Goal: Transaction & Acquisition: Book appointment/travel/reservation

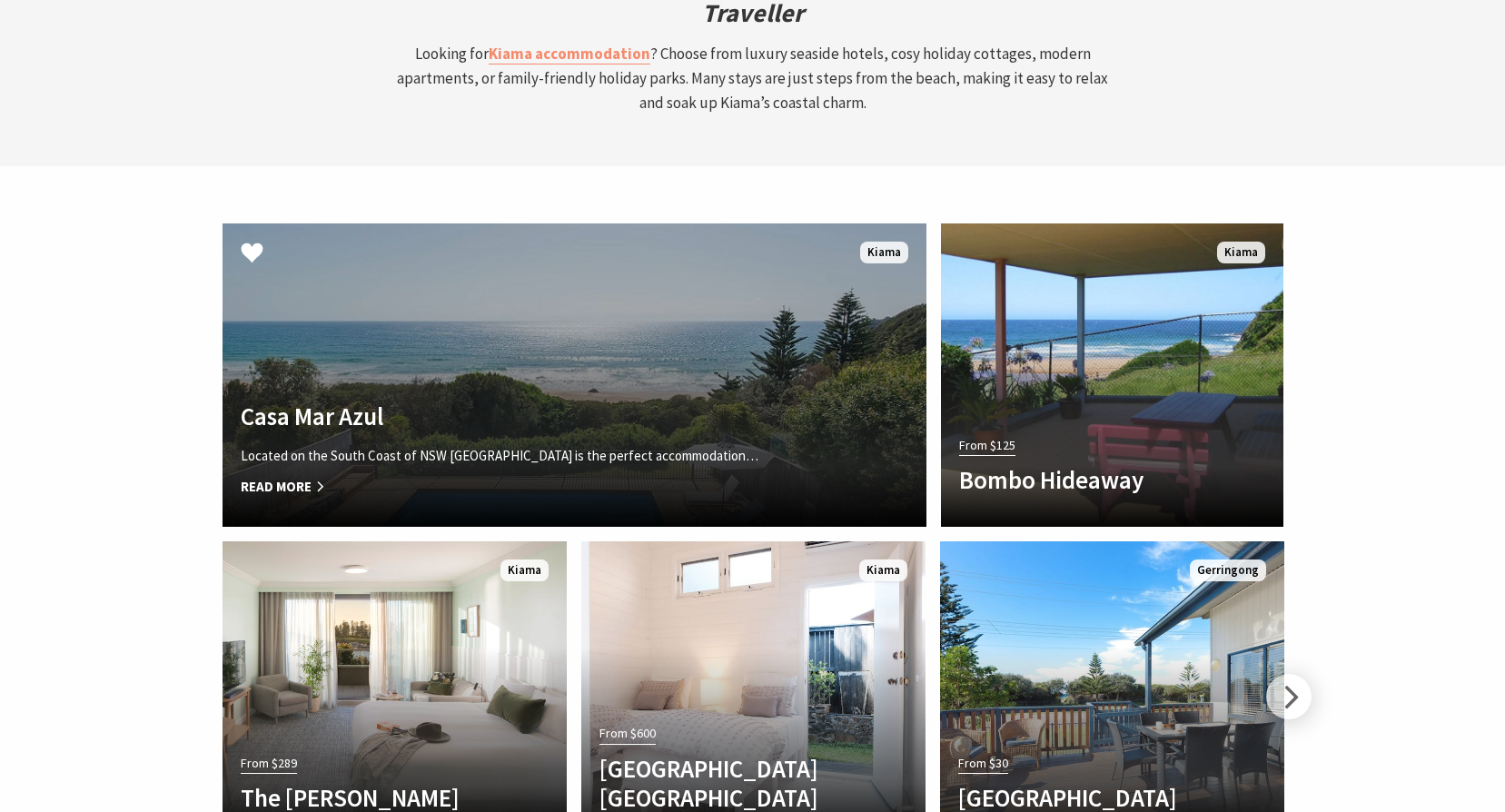
scroll to position [5175, 0]
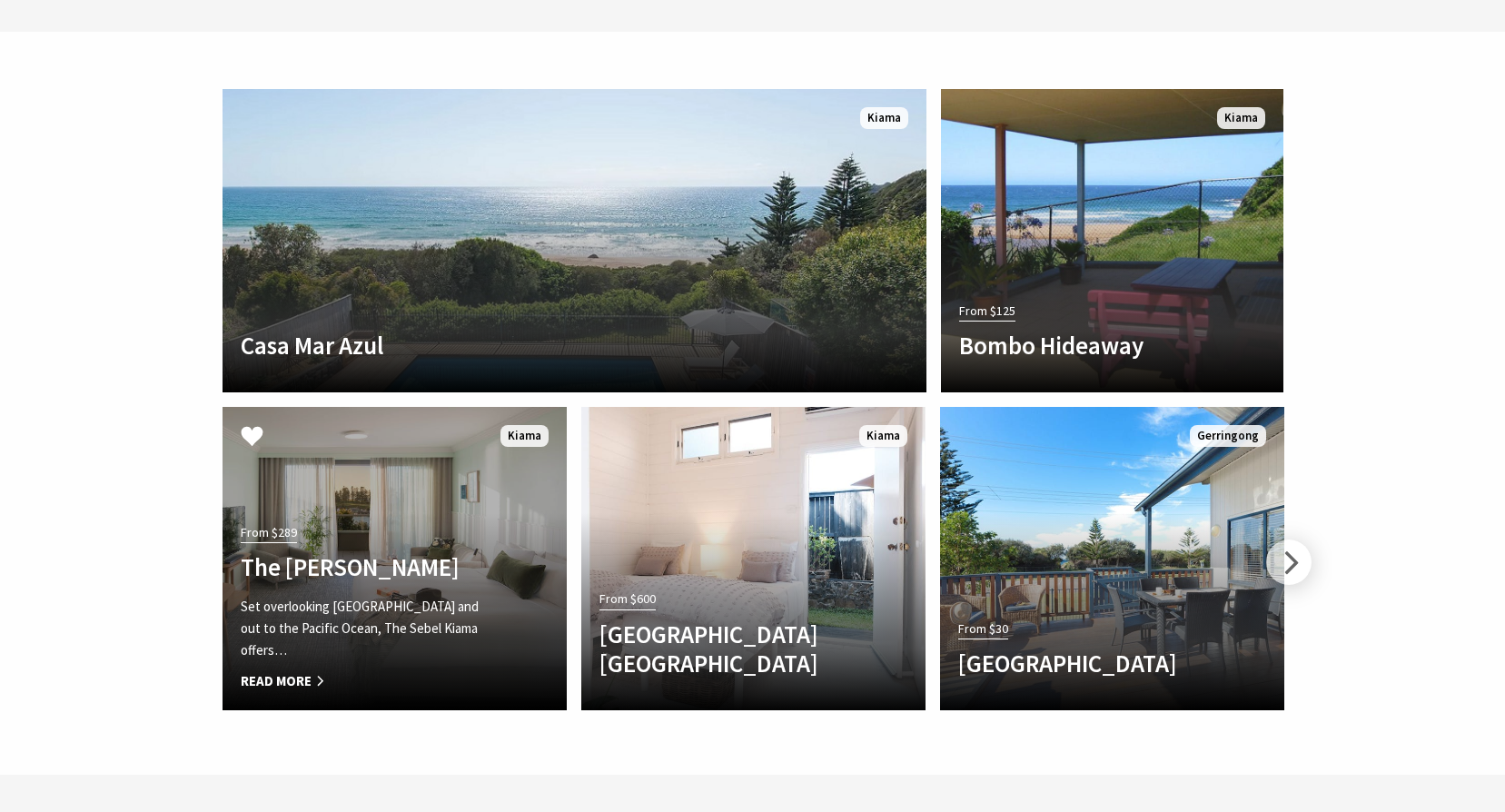
click at [418, 407] on link "From $289 The [PERSON_NAME] Set overlooking [GEOGRAPHIC_DATA] and out to the Pa…" at bounding box center [394, 558] width 344 height 304
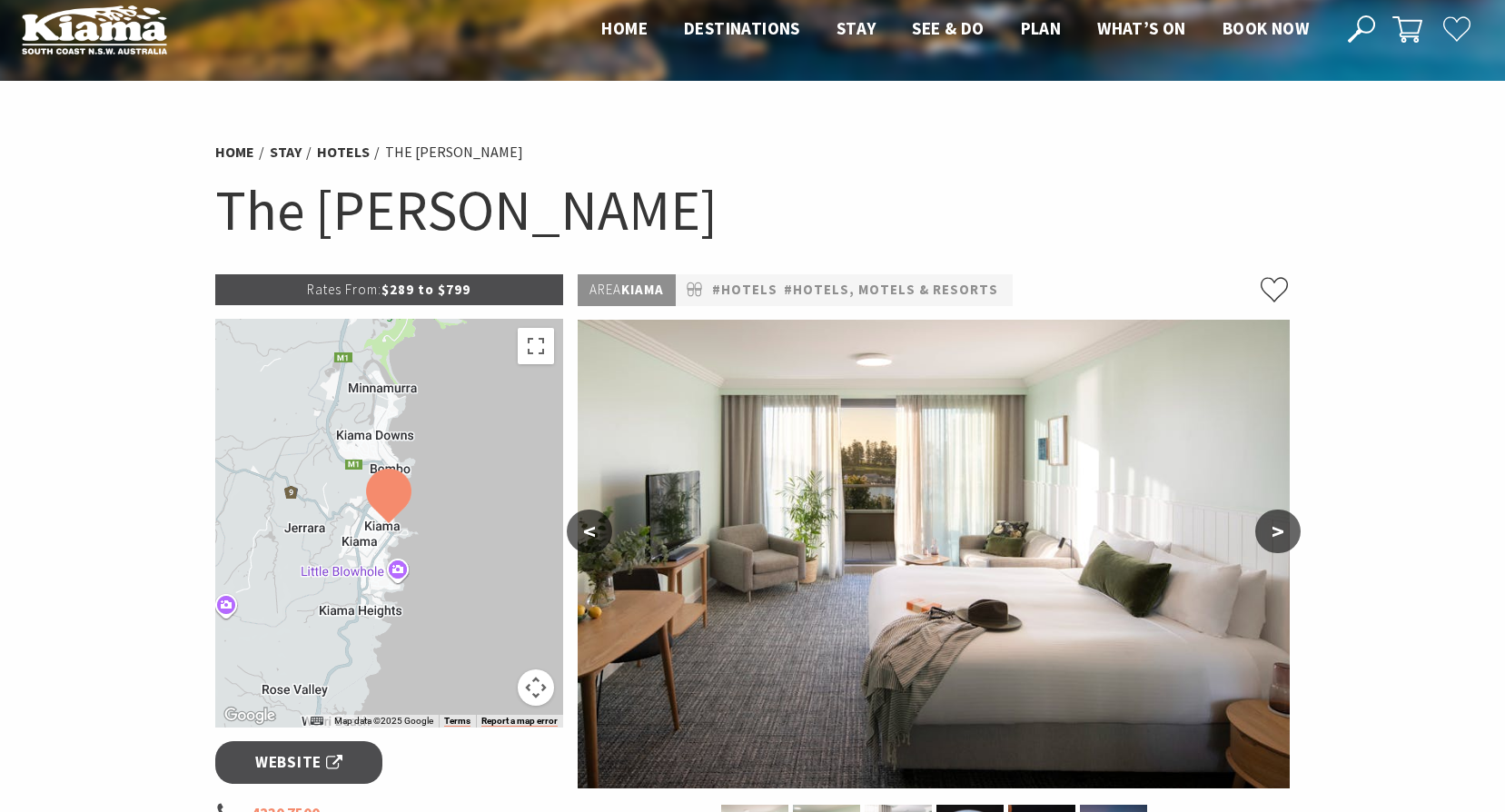
scroll to position [182, 0]
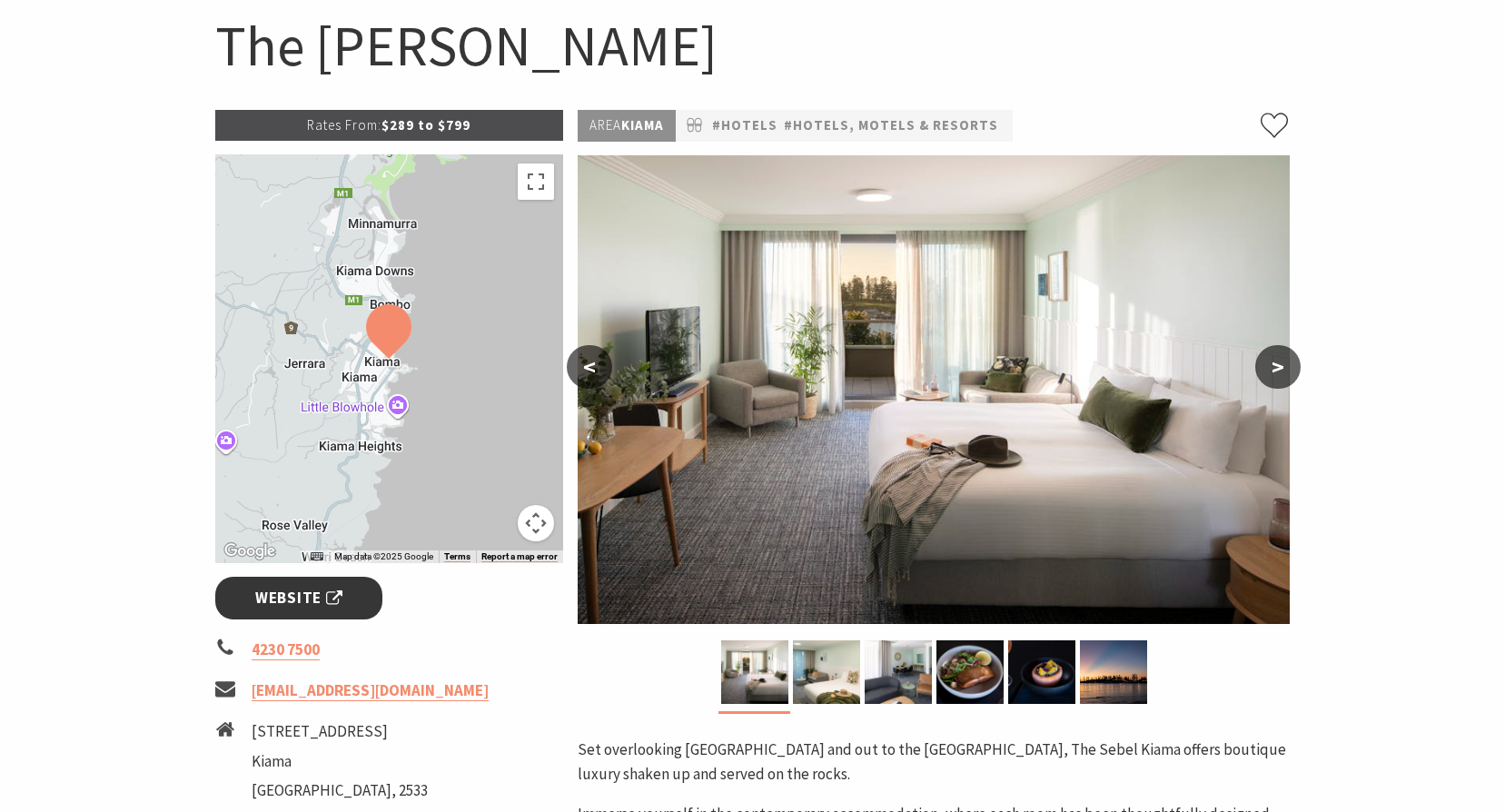
click at [285, 603] on span "Website" at bounding box center [298, 598] width 87 height 25
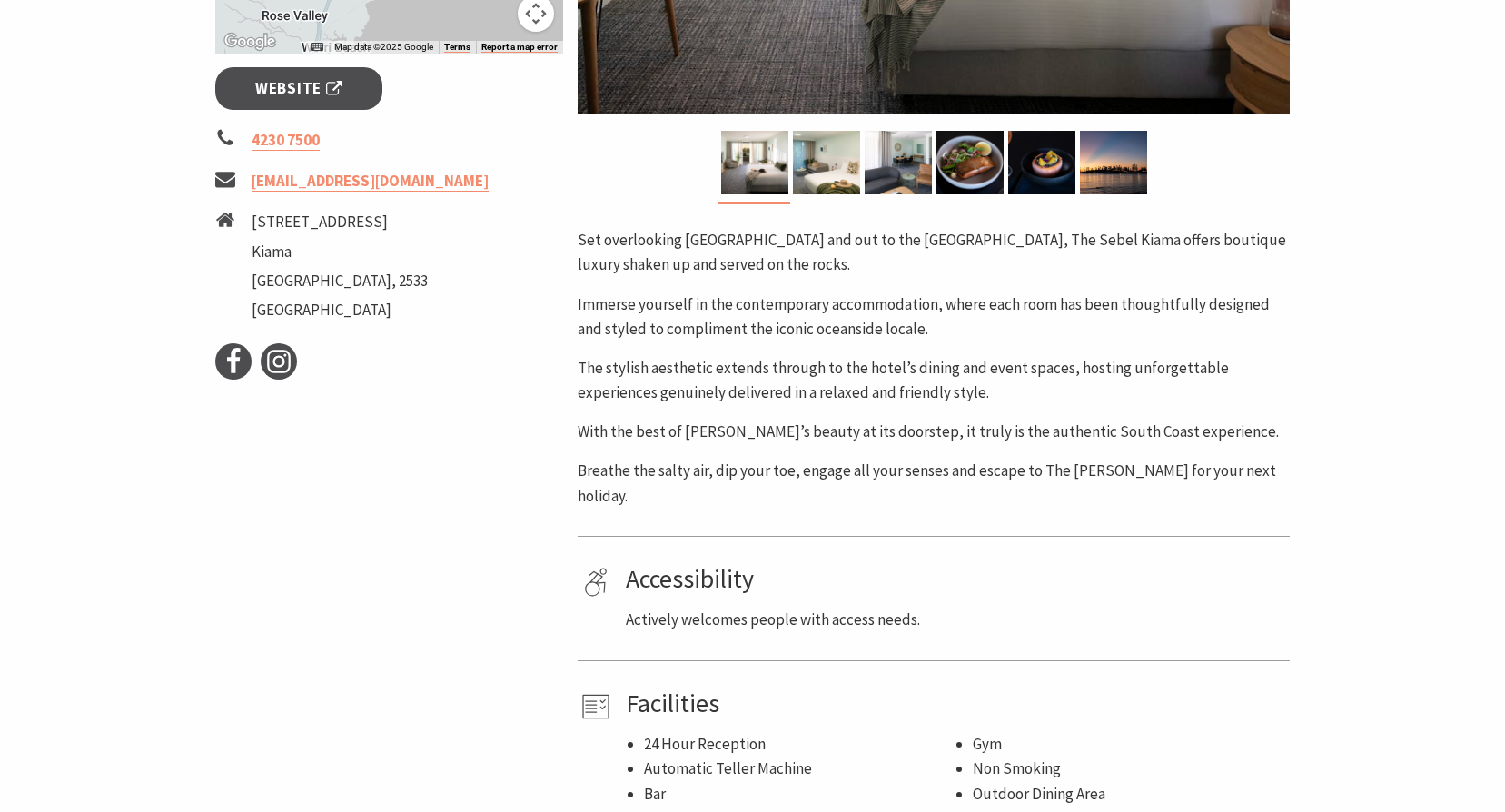
scroll to position [454, 0]
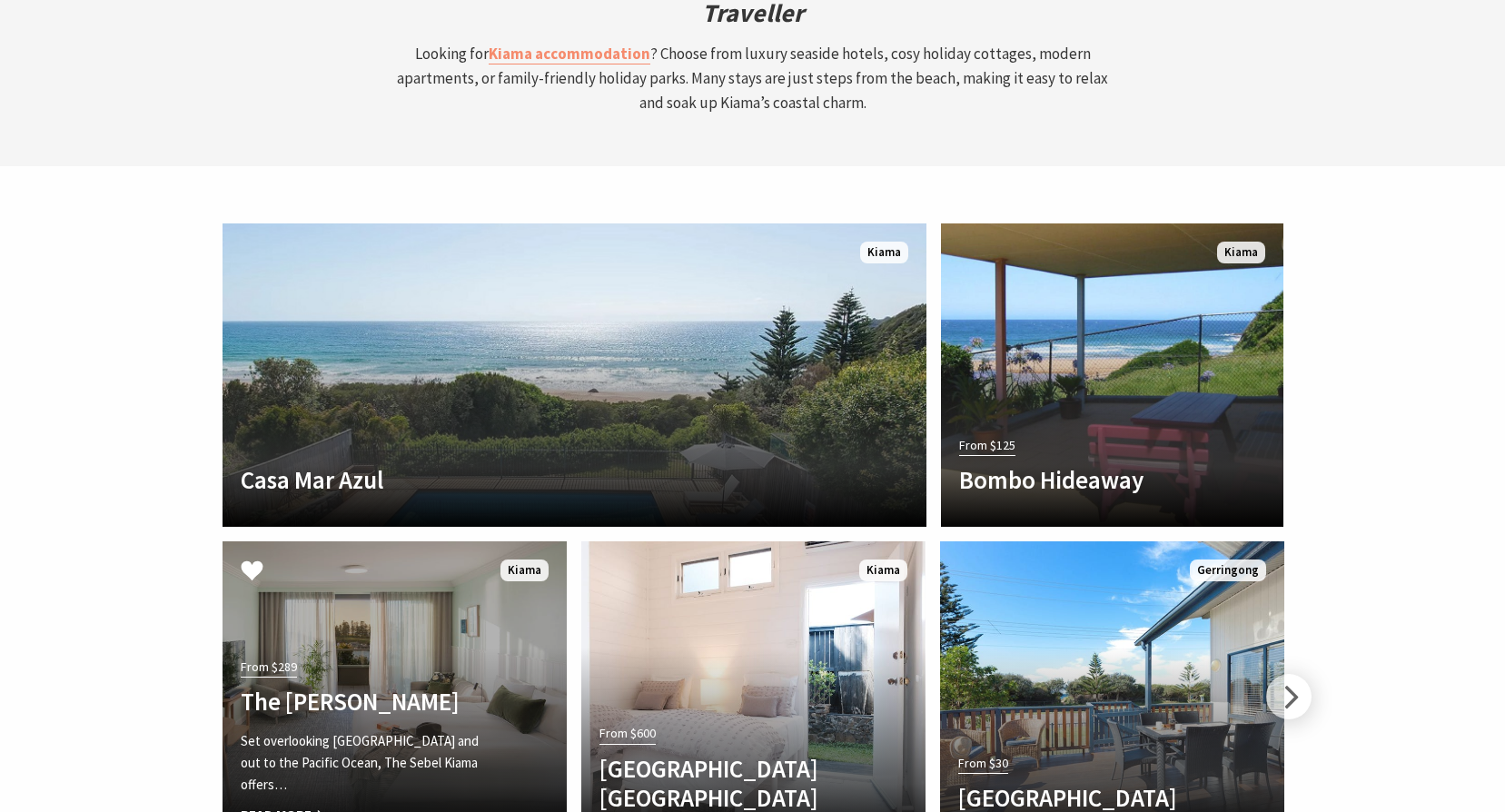
scroll to position [4993, 0]
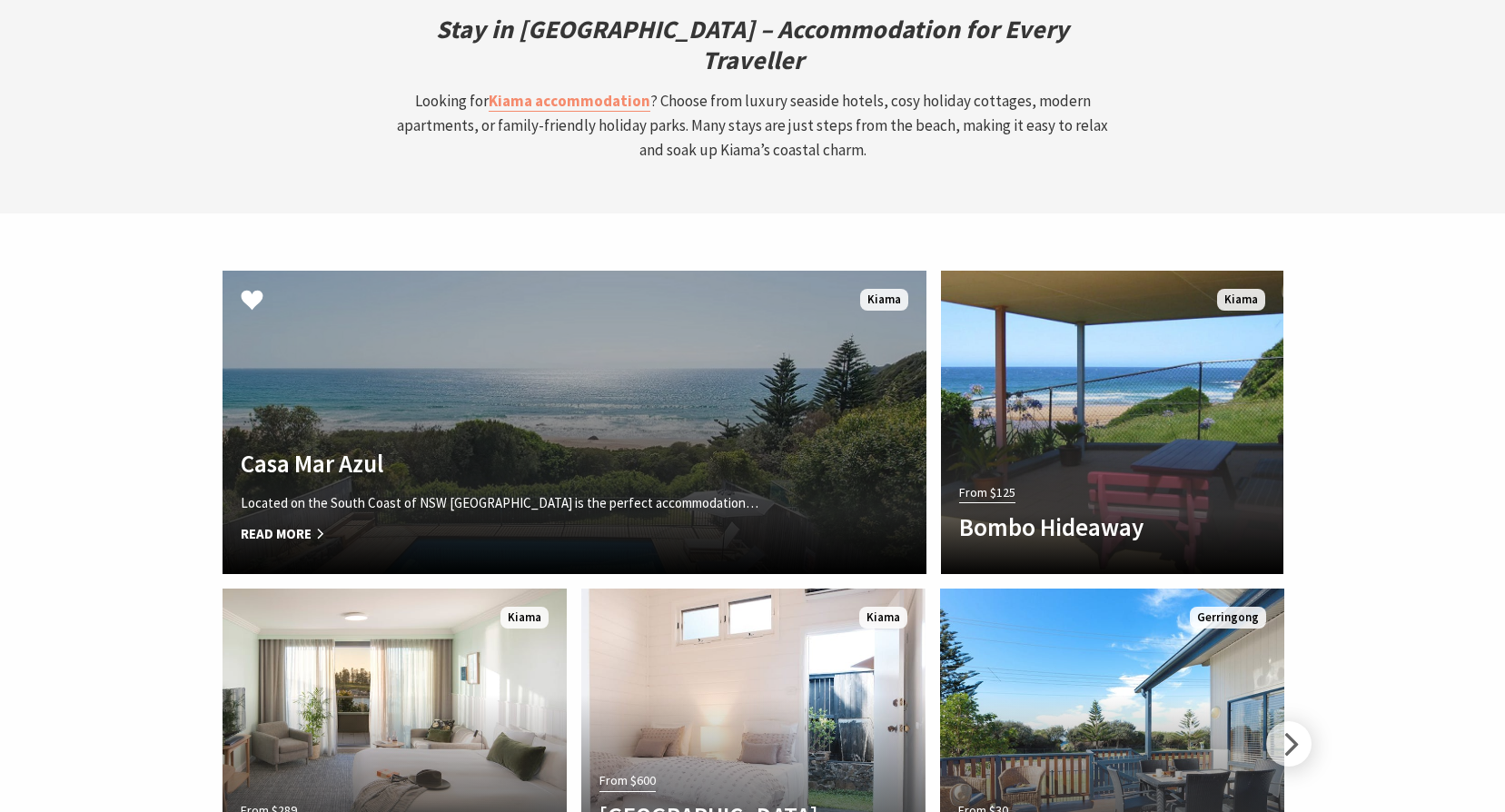
click at [606, 324] on link "Another Image Used Casa Mar Azul Located on the South Coast of NSW Casa Mar Azu…" at bounding box center [574, 422] width 704 height 304
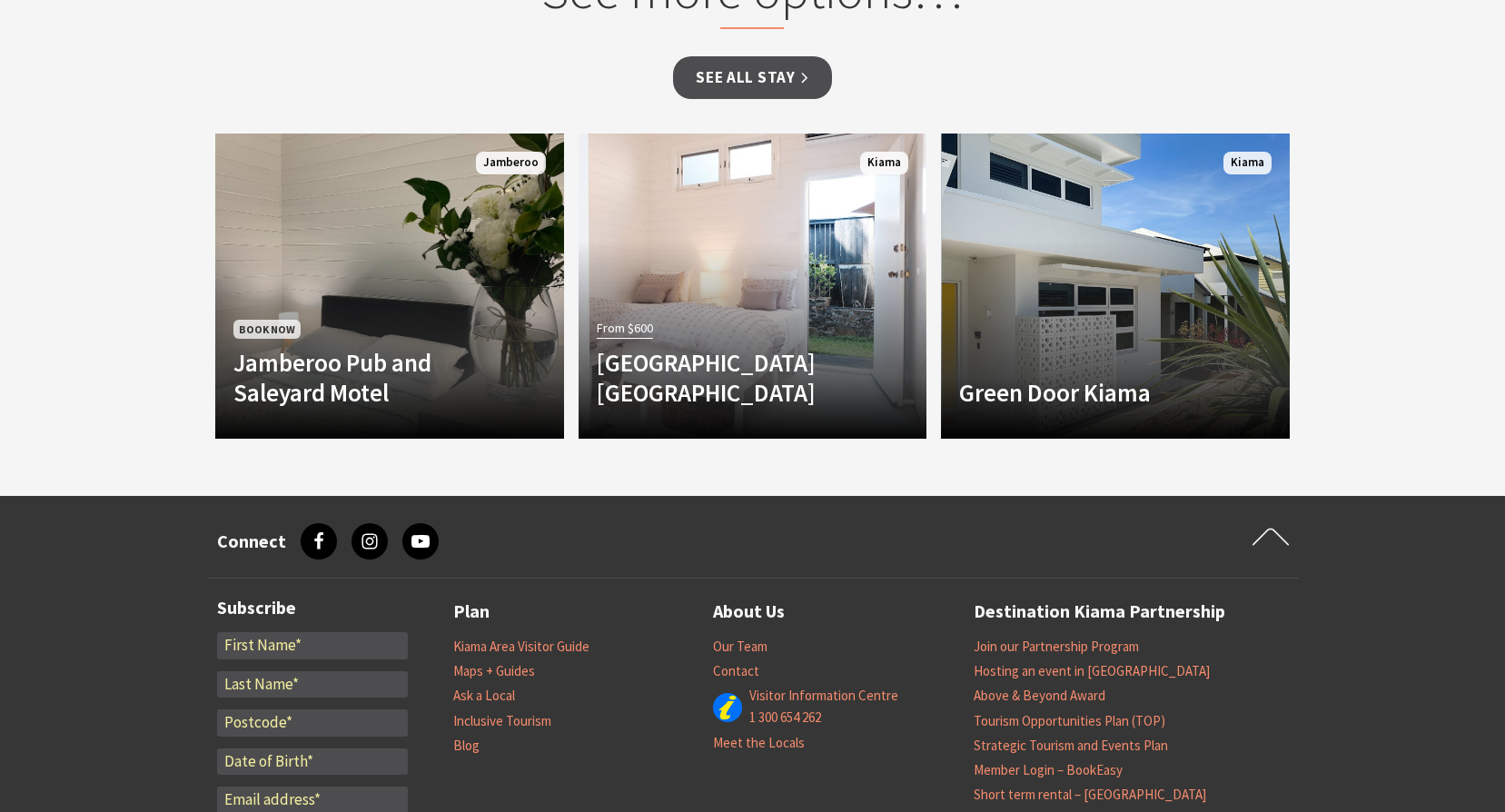
scroll to position [1362, 0]
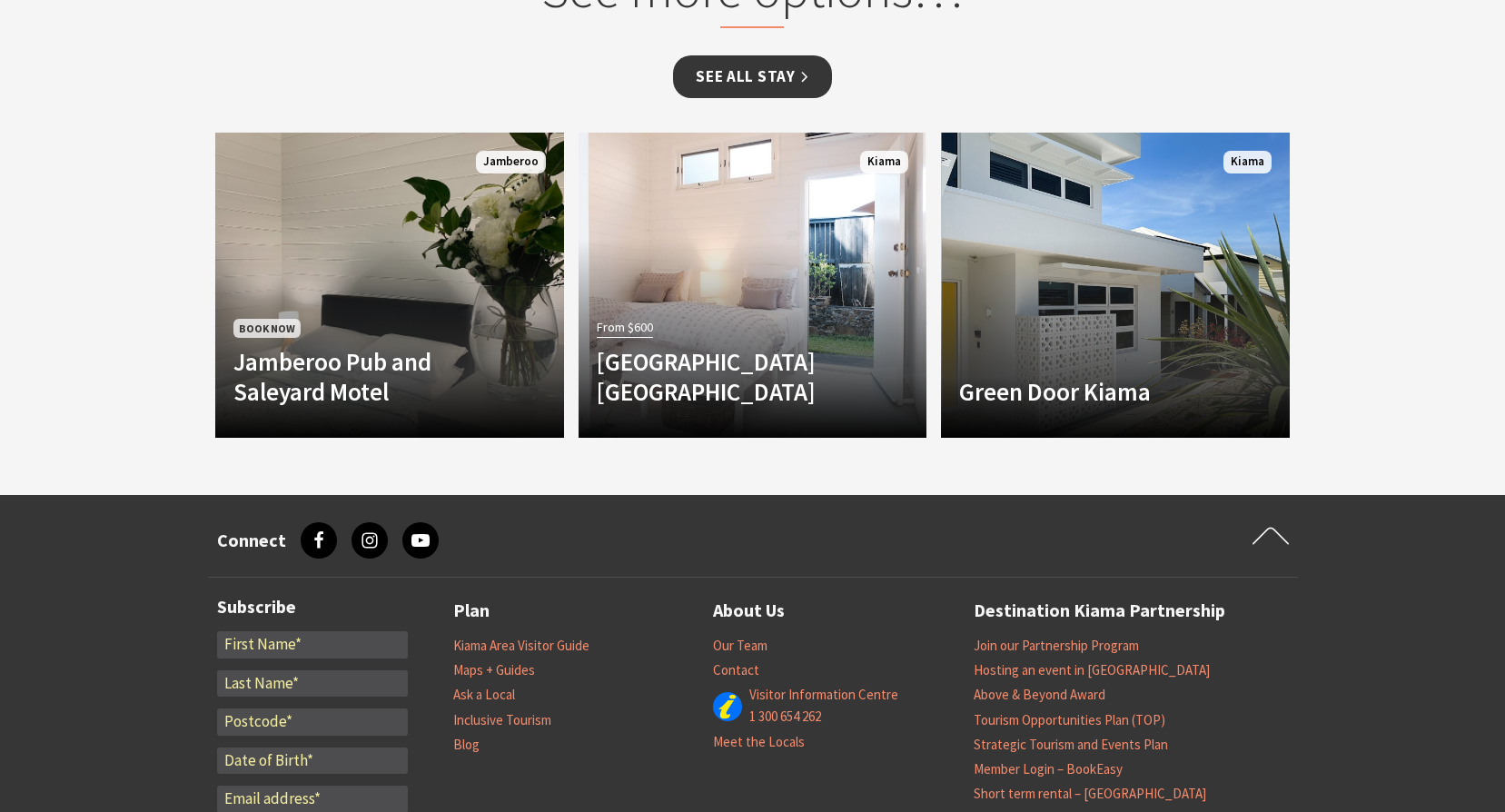
click at [756, 84] on link "See all Stay" at bounding box center [752, 77] width 158 height 43
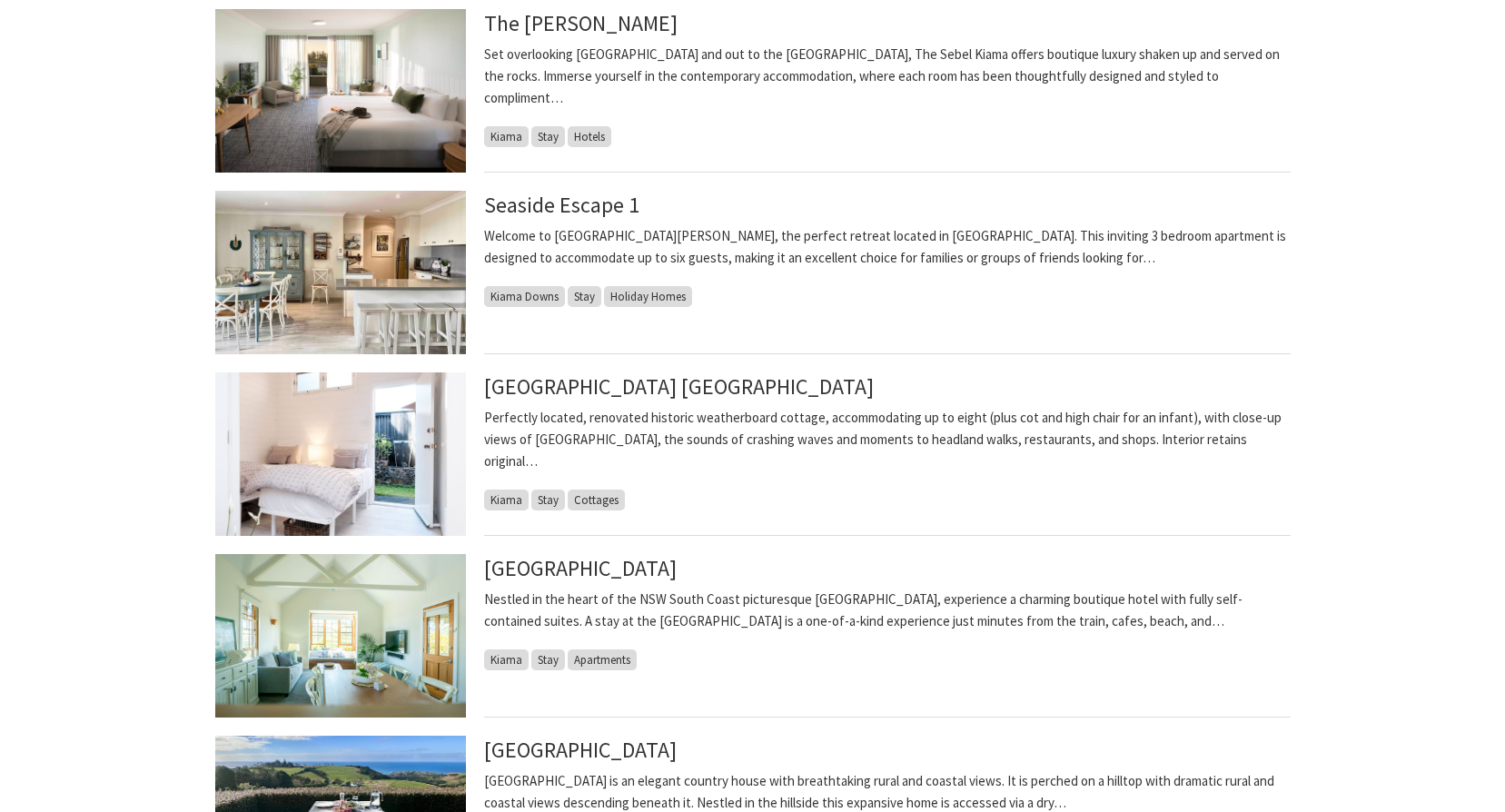
scroll to position [817, 0]
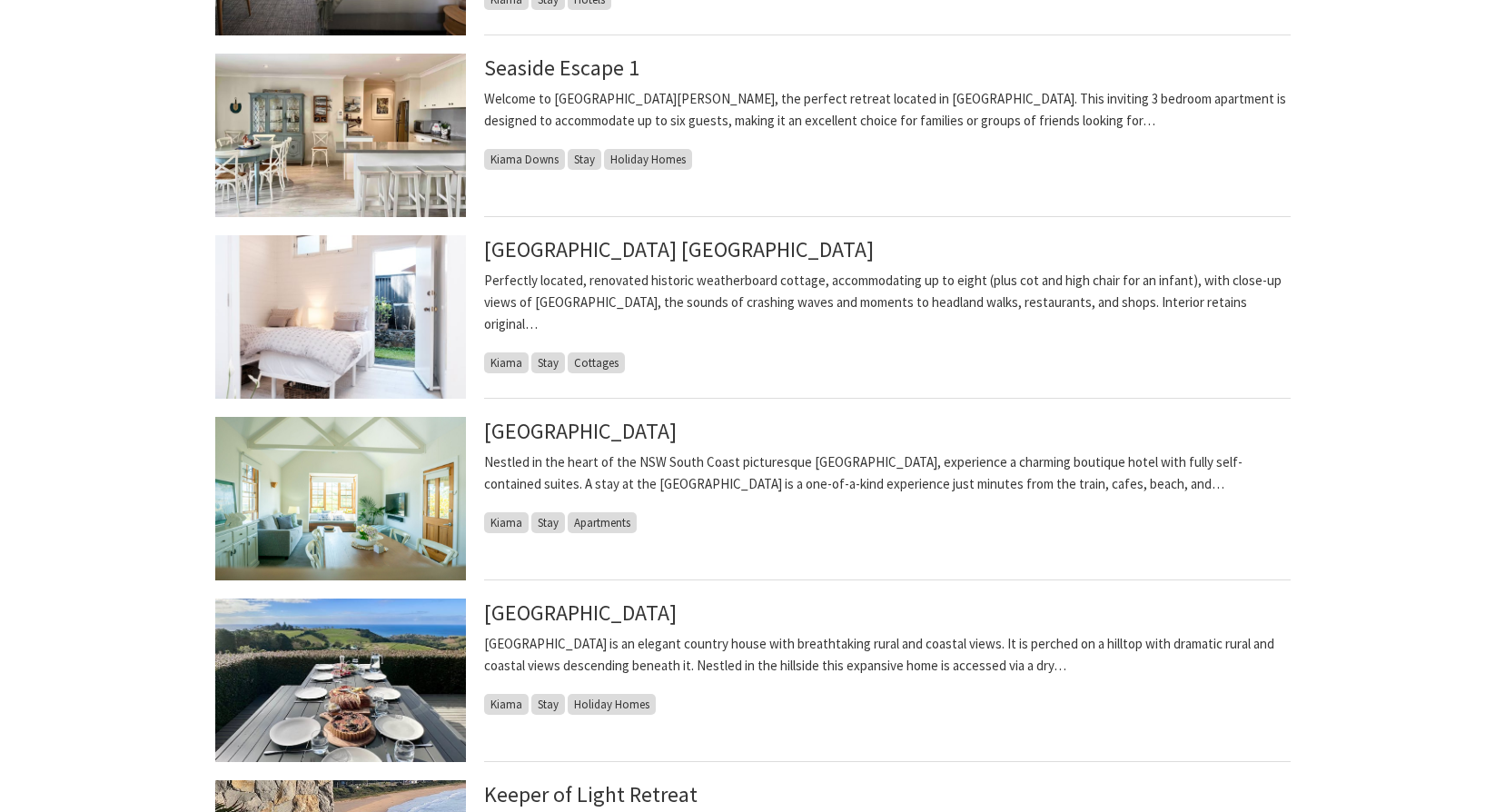
click at [348, 481] on img at bounding box center [341, 498] width 251 height 164
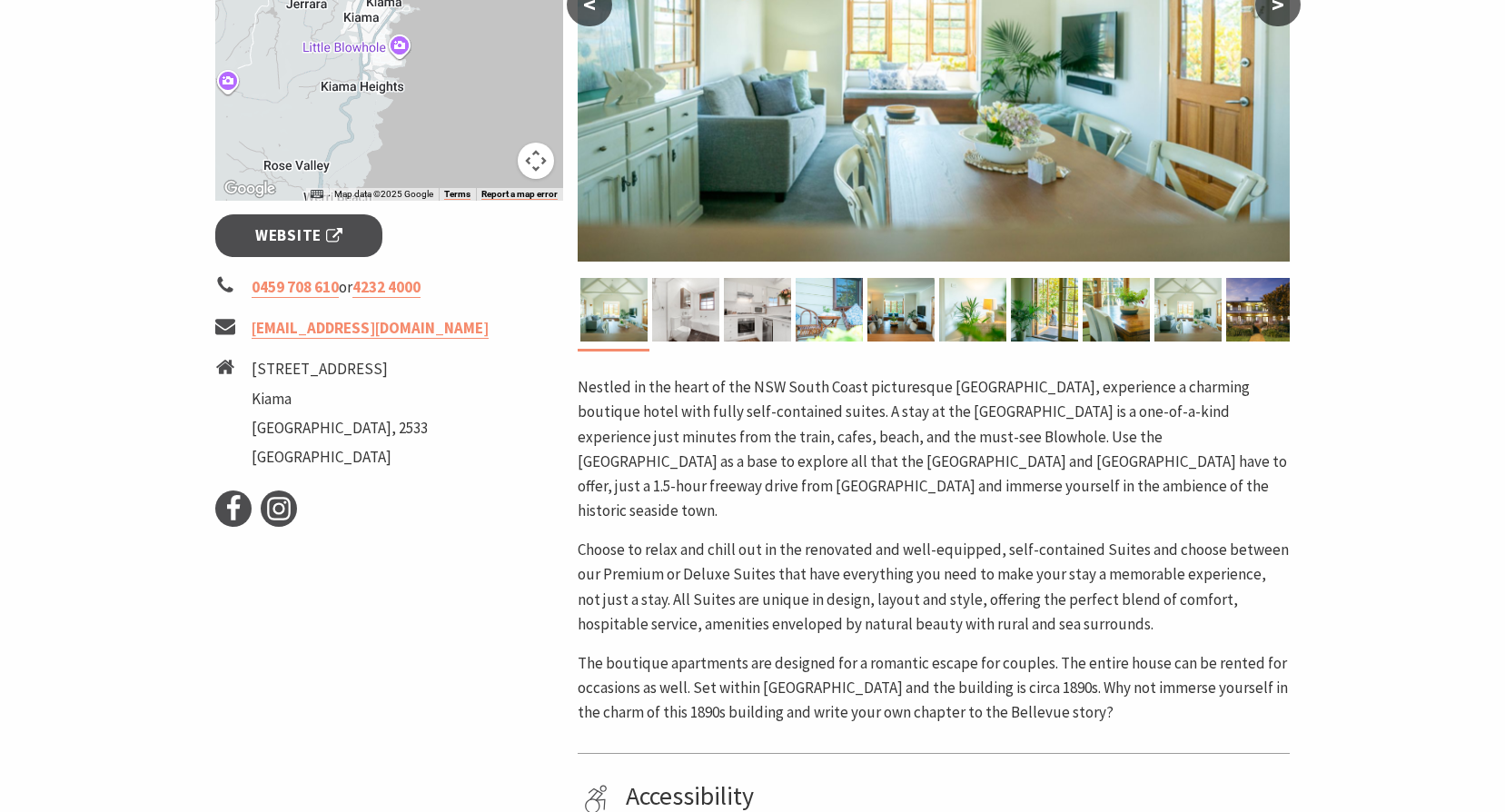
scroll to position [545, 0]
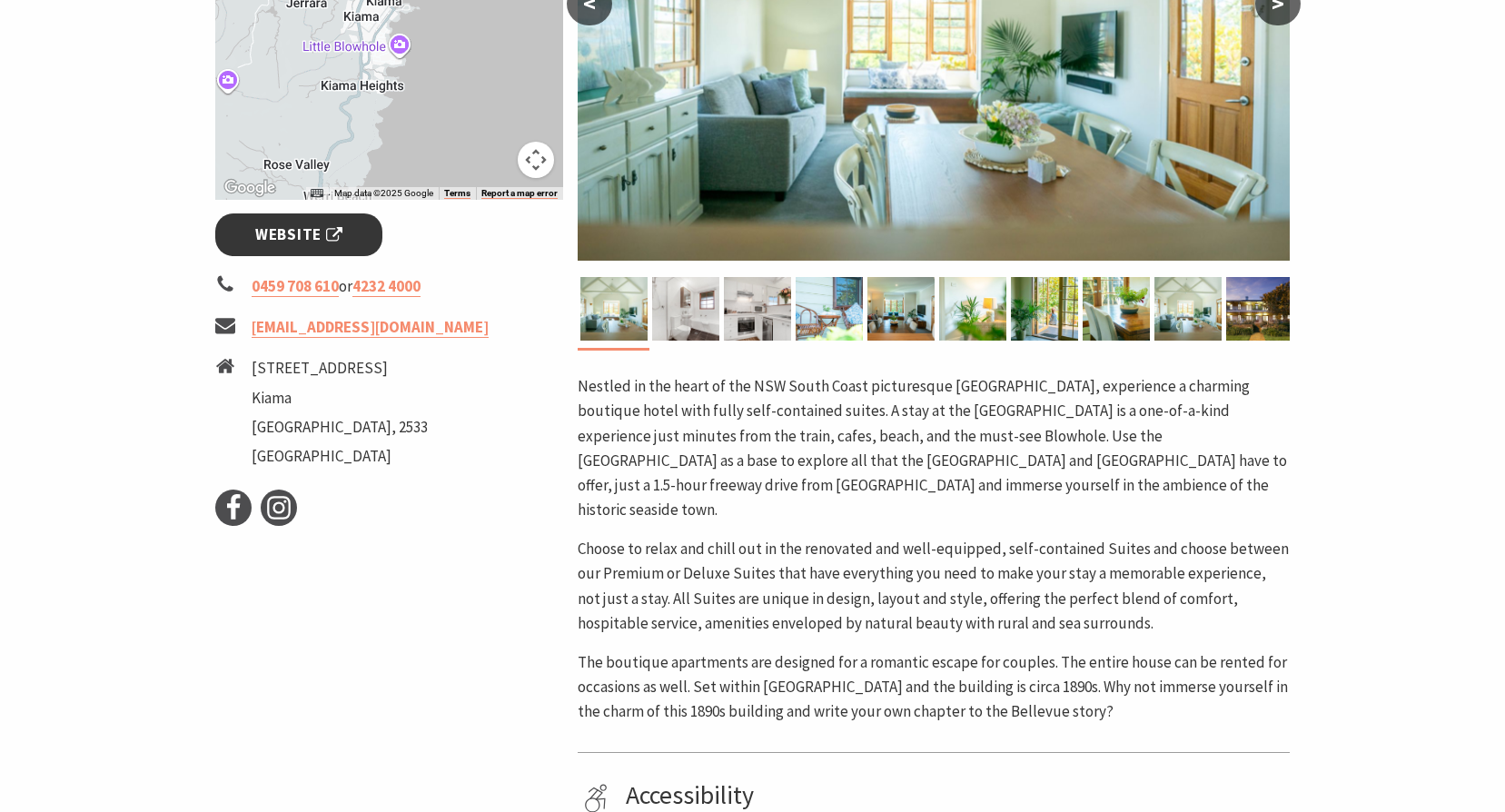
click at [304, 231] on span "Website" at bounding box center [298, 235] width 87 height 25
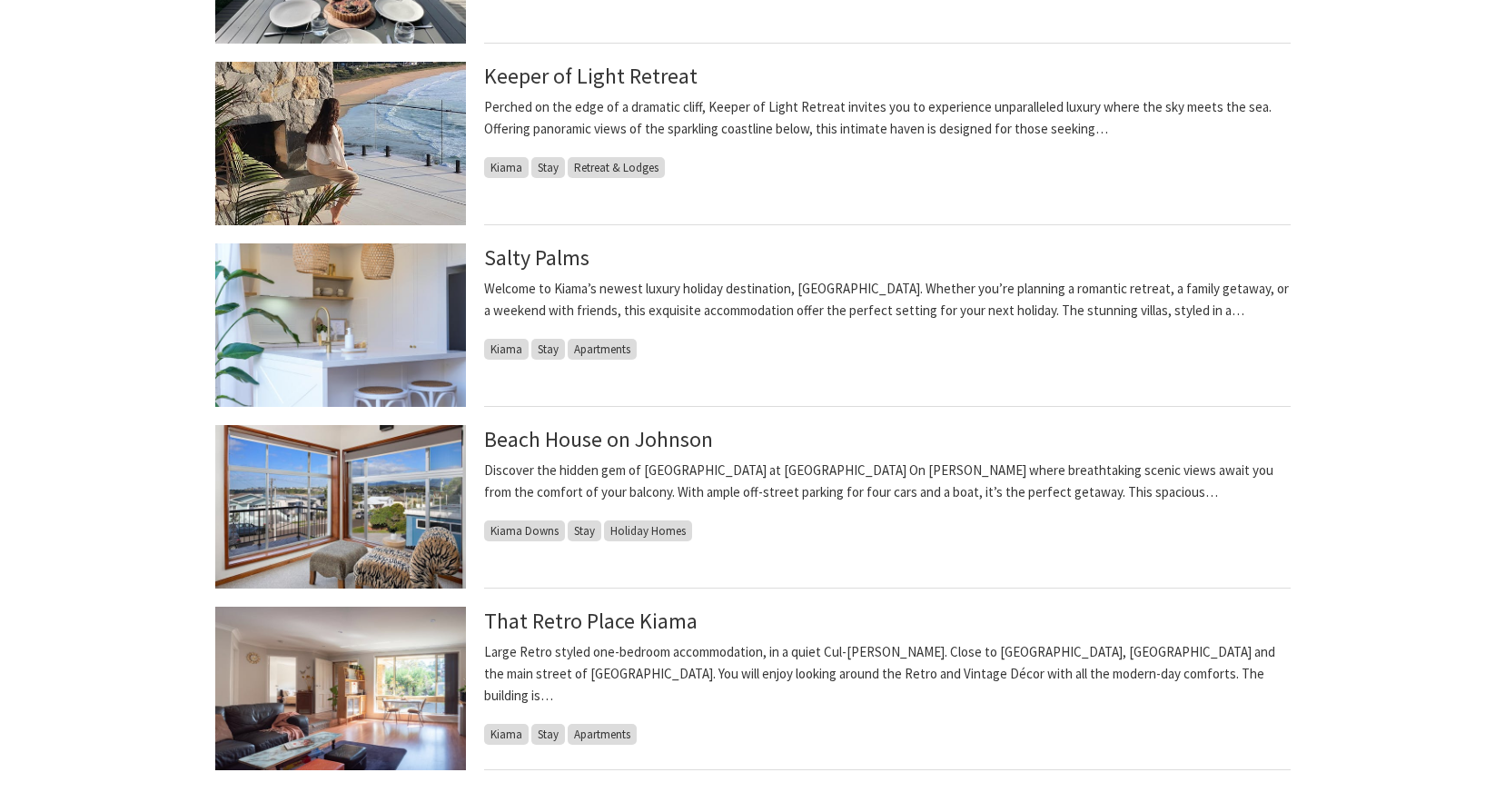
scroll to position [1544, 0]
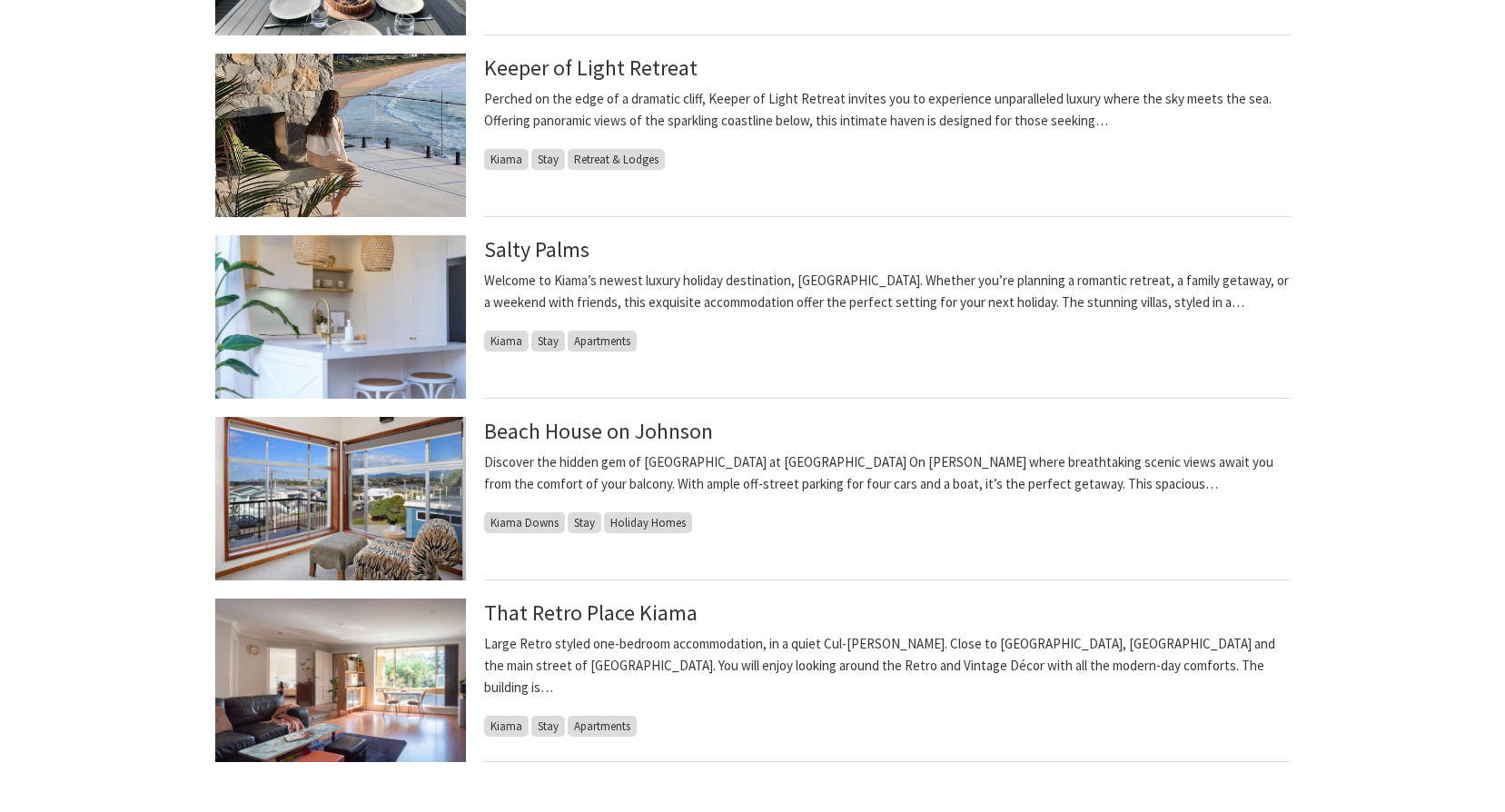
click at [350, 314] on img at bounding box center [341, 317] width 251 height 164
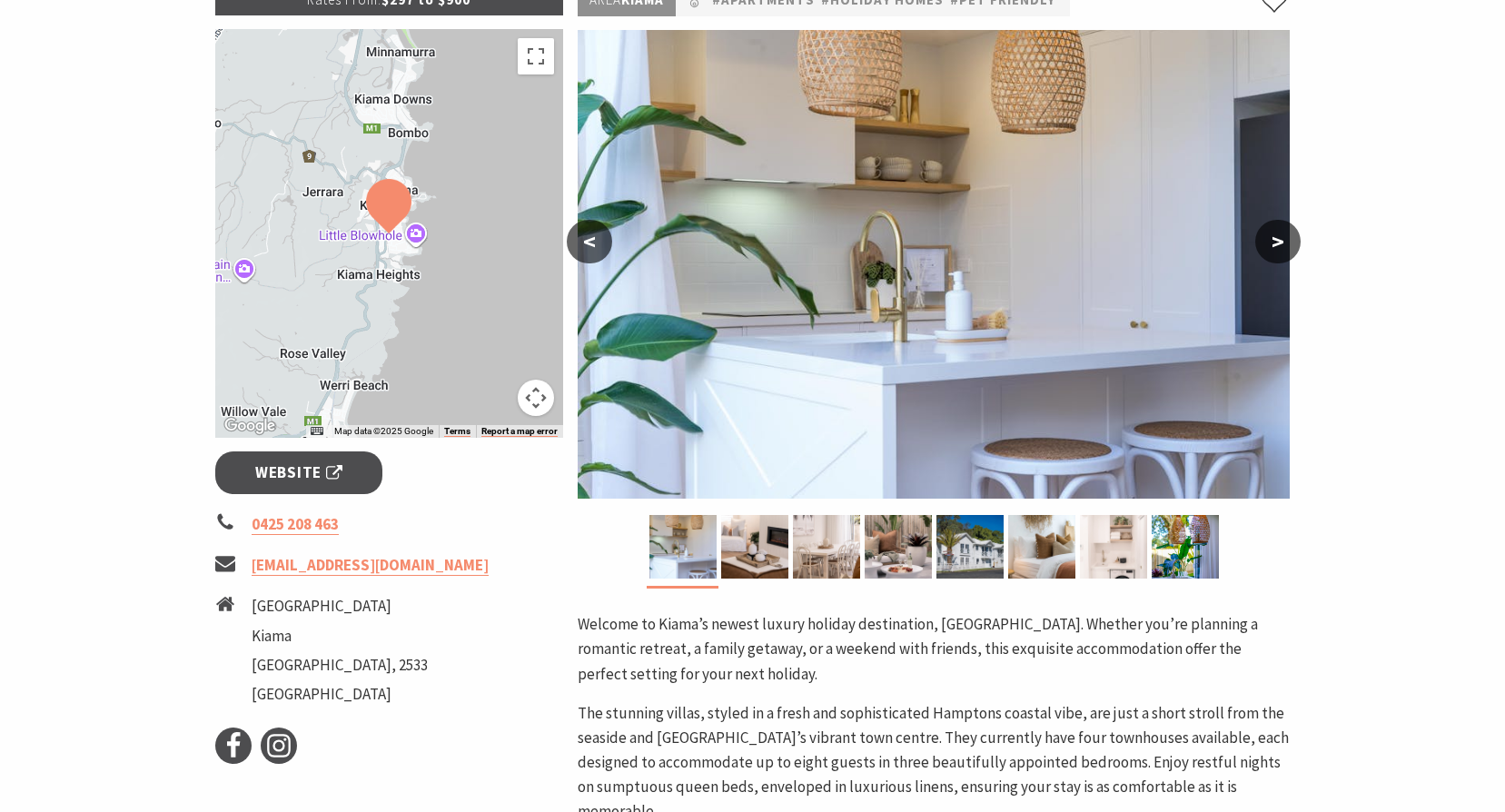
scroll to position [272, 0]
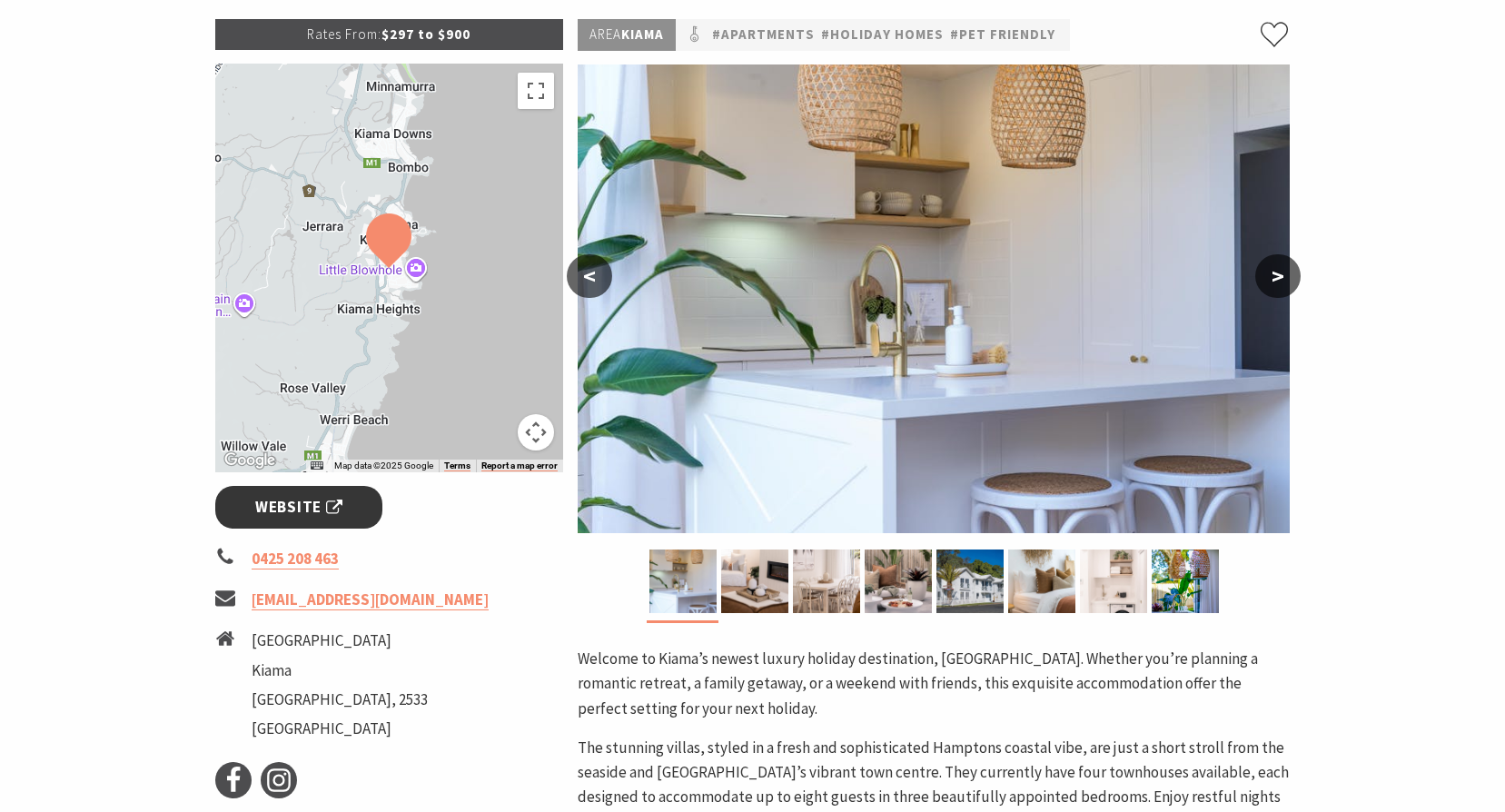
click at [285, 500] on span "Website" at bounding box center [298, 508] width 87 height 25
